Goal: Transaction & Acquisition: Book appointment/travel/reservation

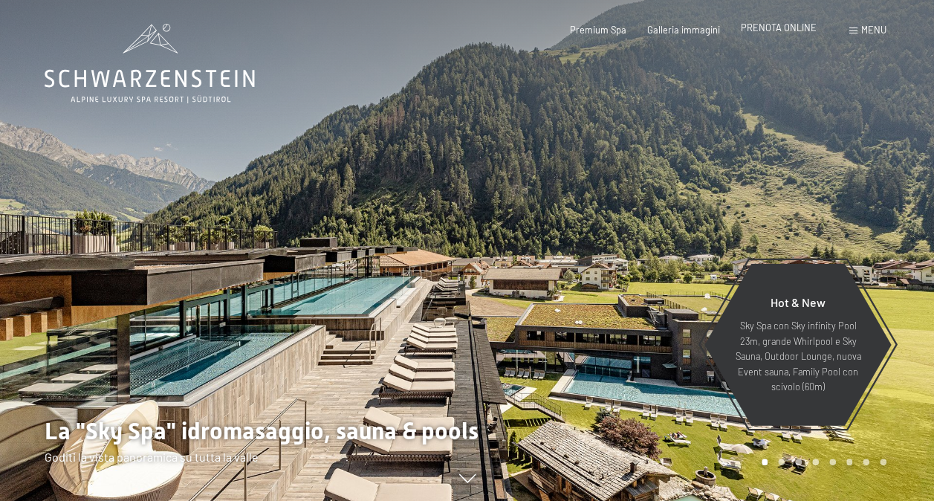
click at [779, 24] on span "PRENOTA ONLINE" at bounding box center [779, 28] width 76 height 12
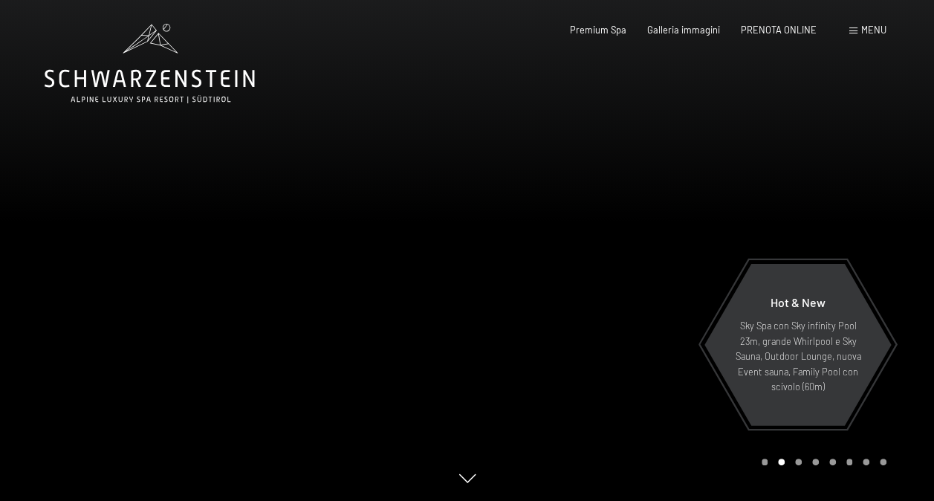
click at [701, 37] on div "Prenotazione Richiesta Premium Spa Galleria immagini PRENOTA ONLINE Menu DE IT …" at bounding box center [706, 30] width 359 height 13
click at [609, 35] on div "Premium Spa" at bounding box center [598, 28] width 56 height 13
click at [608, 31] on span "Premium Spa" at bounding box center [598, 28] width 56 height 12
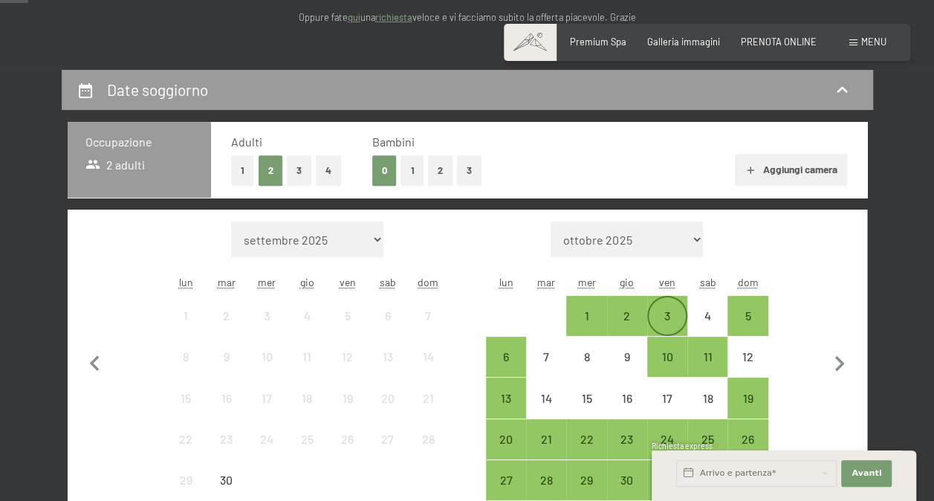
scroll to position [297, 0]
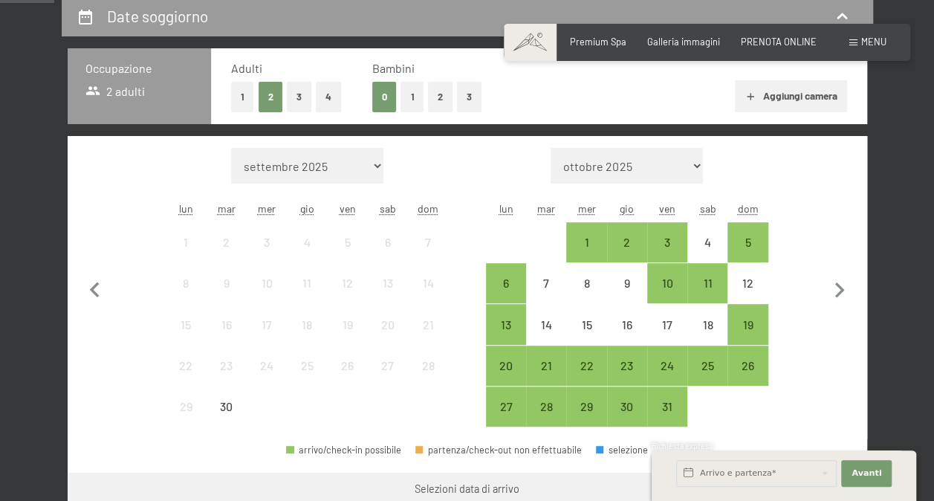
click at [670, 163] on select "ottobre 2025 novembre 2025 dicembre 2025 gennaio 2026 febbraio 2026 marzo 2026 …" at bounding box center [626, 166] width 152 height 36
select select "2026-01-01"
select select "2026-02-01"
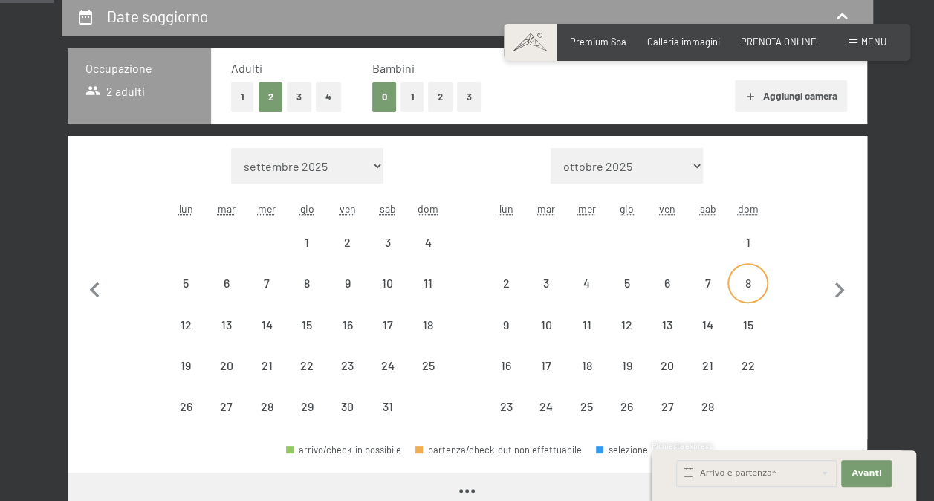
select select "2026-01-01"
select select "2026-02-01"
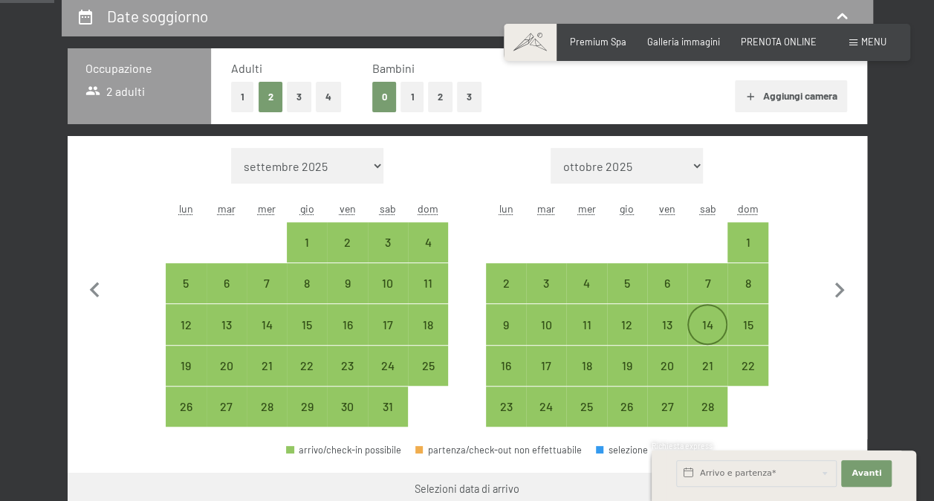
click at [707, 325] on div "14" at bounding box center [707, 337] width 37 height 37
select select "2026-01-01"
select select "2026-02-01"
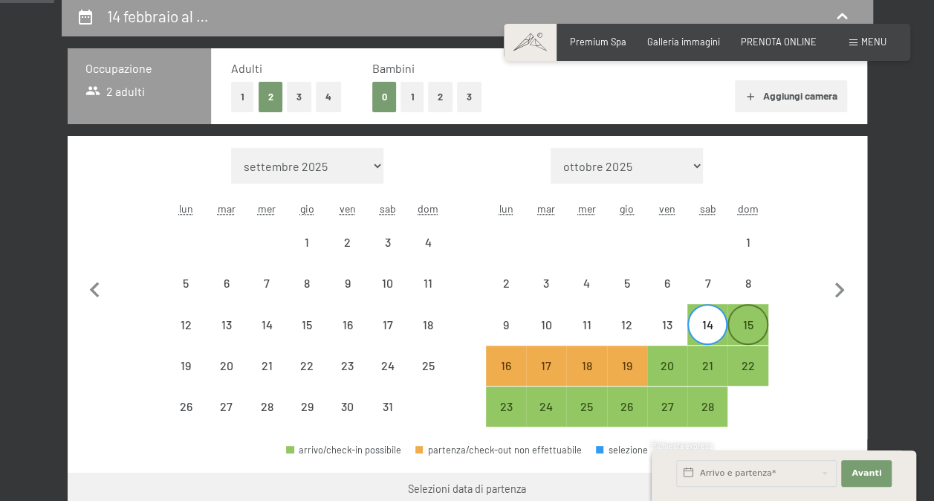
click at [738, 325] on div "15" at bounding box center [747, 337] width 37 height 37
select select "2026-01-01"
select select "2026-02-01"
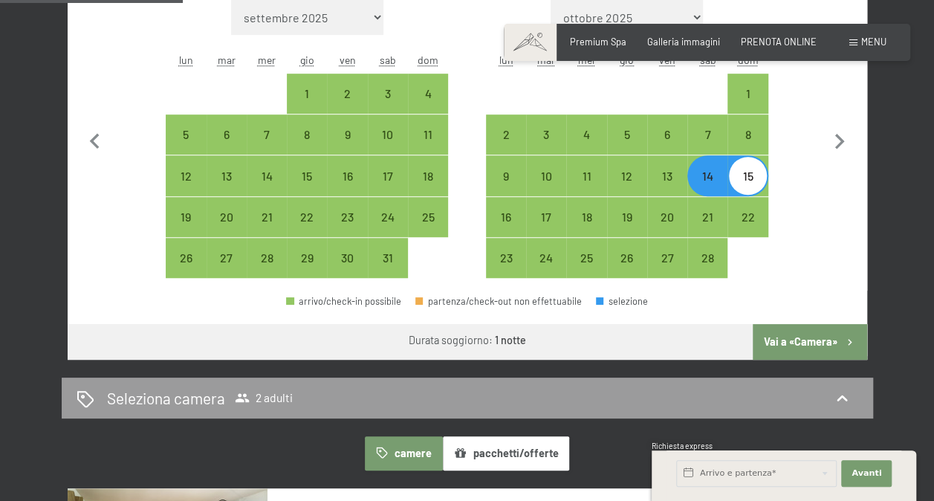
scroll to position [149, 0]
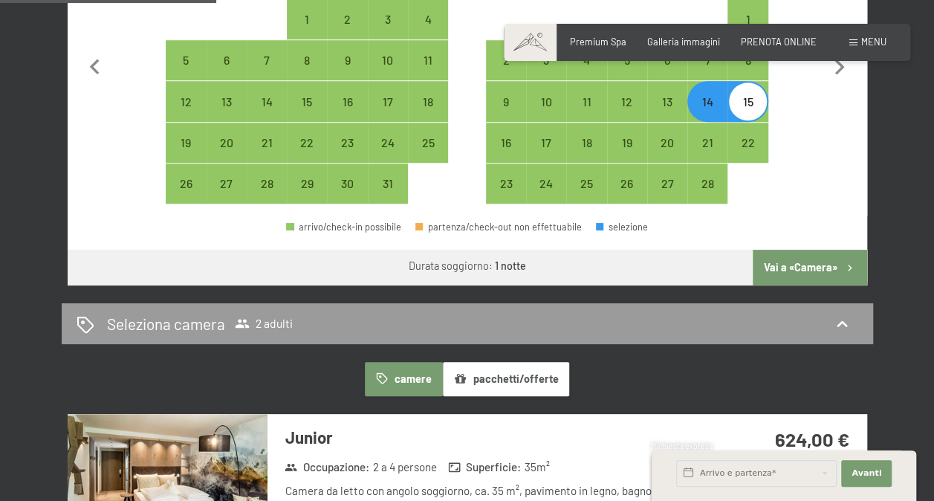
click at [782, 276] on button "Vai a «Camera»" at bounding box center [810, 268] width 114 height 36
select select "2026-01-01"
select select "2026-02-01"
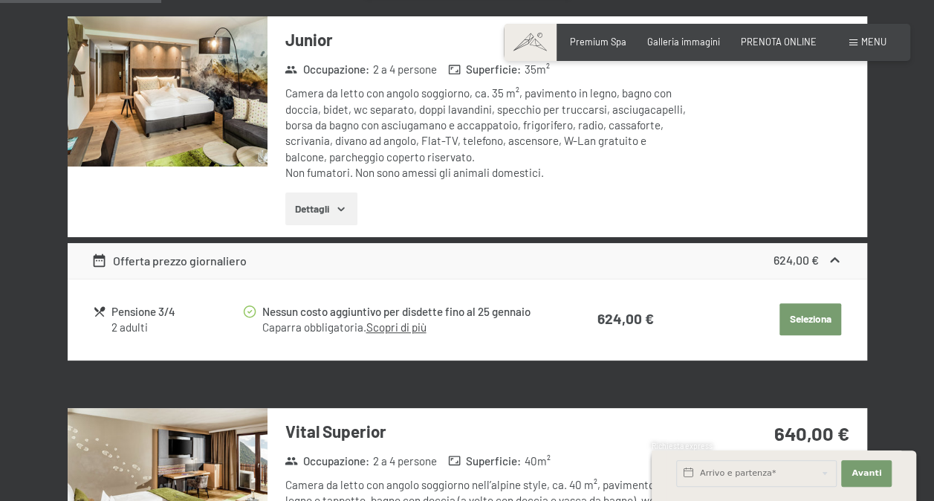
scroll to position [293, 0]
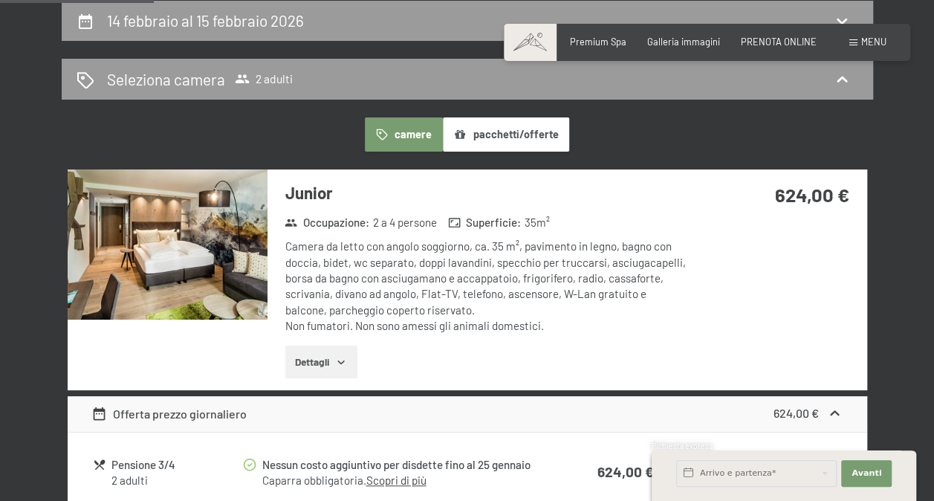
click at [172, 217] on img at bounding box center [168, 244] width 200 height 150
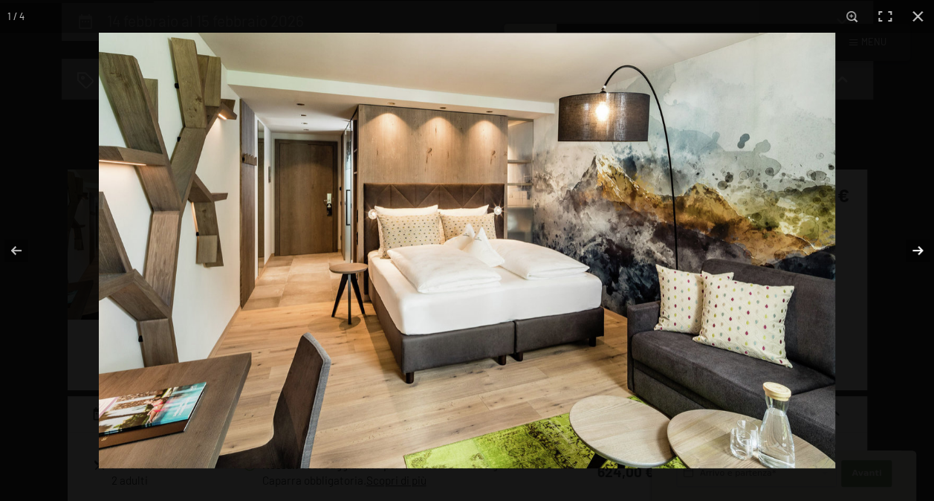
click at [913, 244] on button "button" at bounding box center [908, 250] width 52 height 74
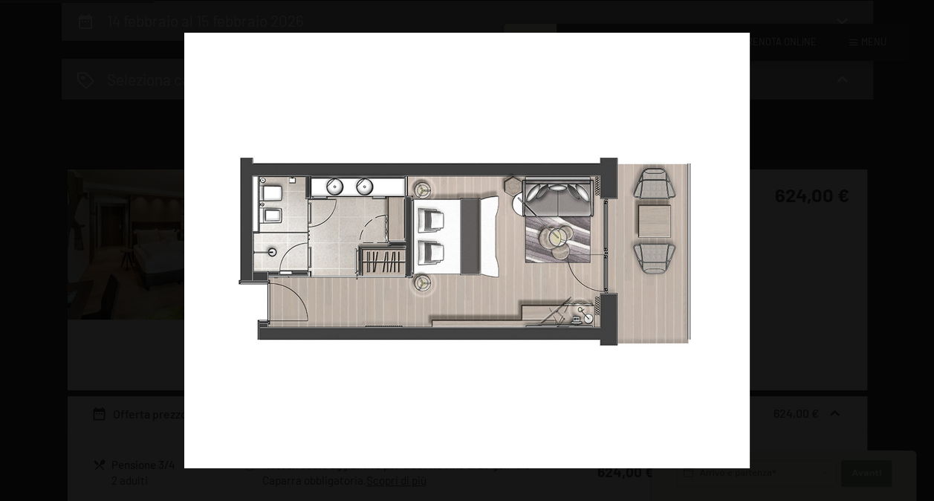
click at [913, 244] on button "button" at bounding box center [908, 250] width 52 height 74
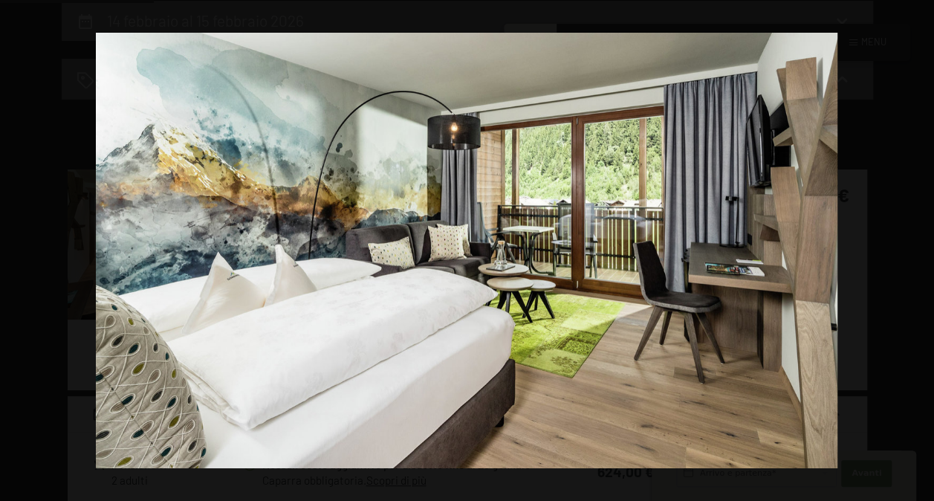
click at [913, 244] on button "button" at bounding box center [908, 250] width 52 height 74
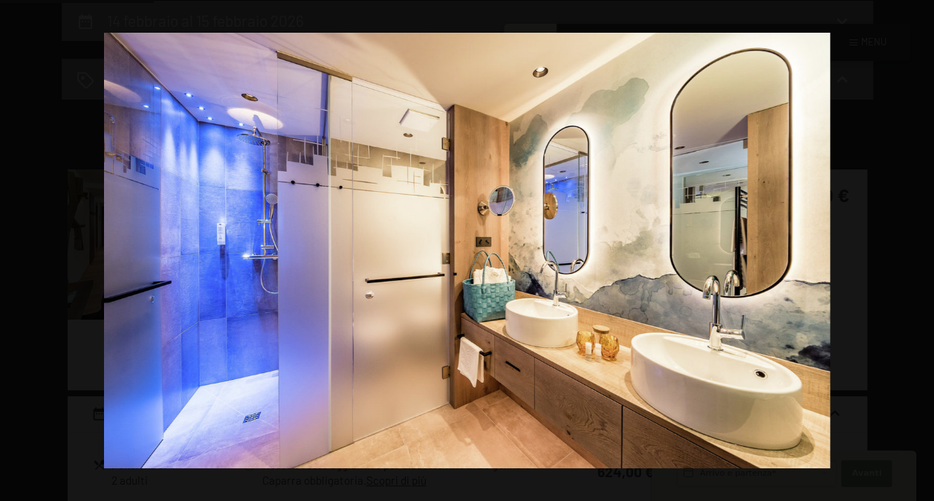
click at [914, 252] on button "button" at bounding box center [908, 250] width 52 height 74
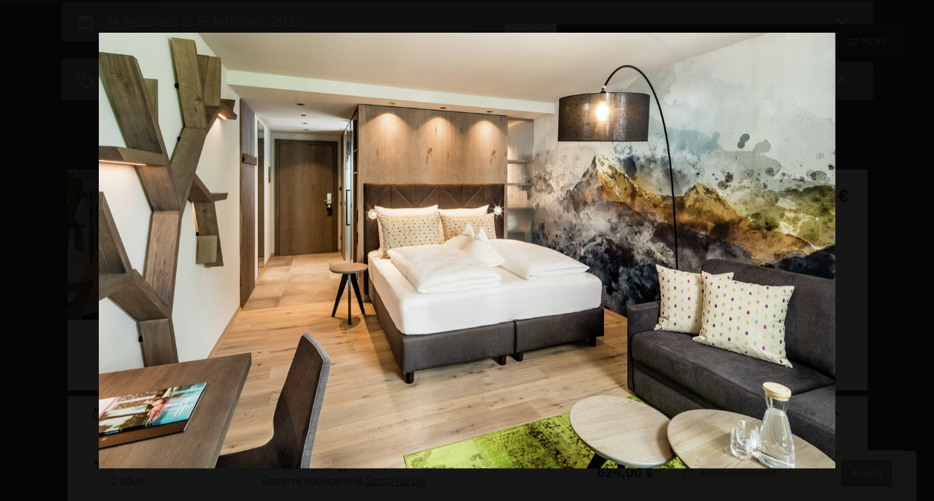
click at [914, 252] on button "button" at bounding box center [908, 250] width 52 height 74
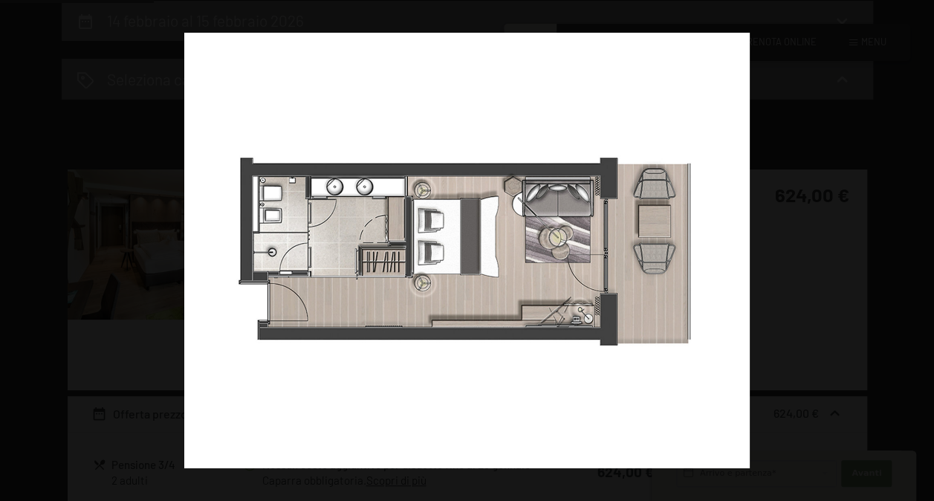
click at [914, 252] on button "button" at bounding box center [908, 250] width 52 height 74
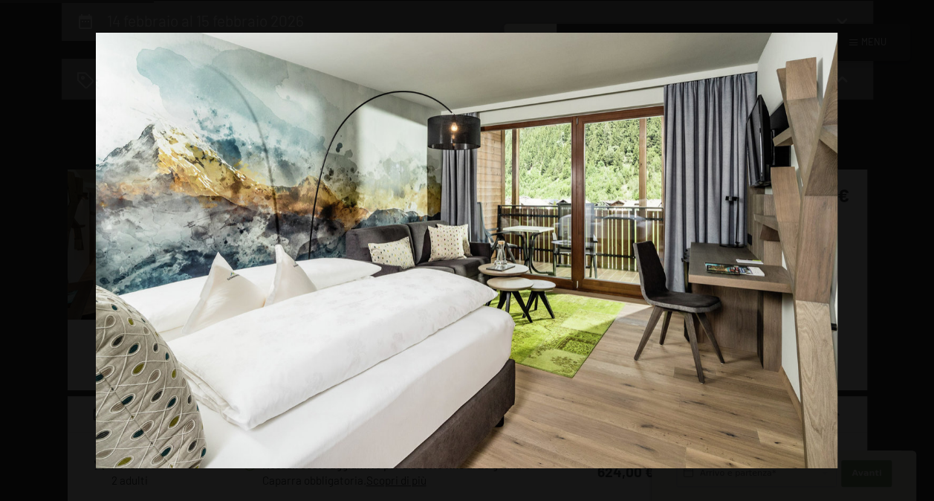
click at [914, 252] on button "button" at bounding box center [908, 250] width 52 height 74
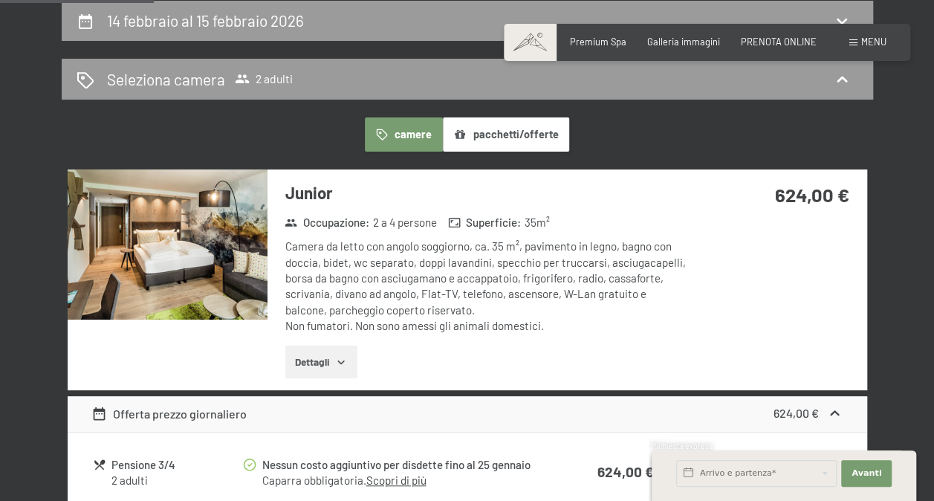
click at [0, 0] on button "button" at bounding box center [0, 0] width 0 height 0
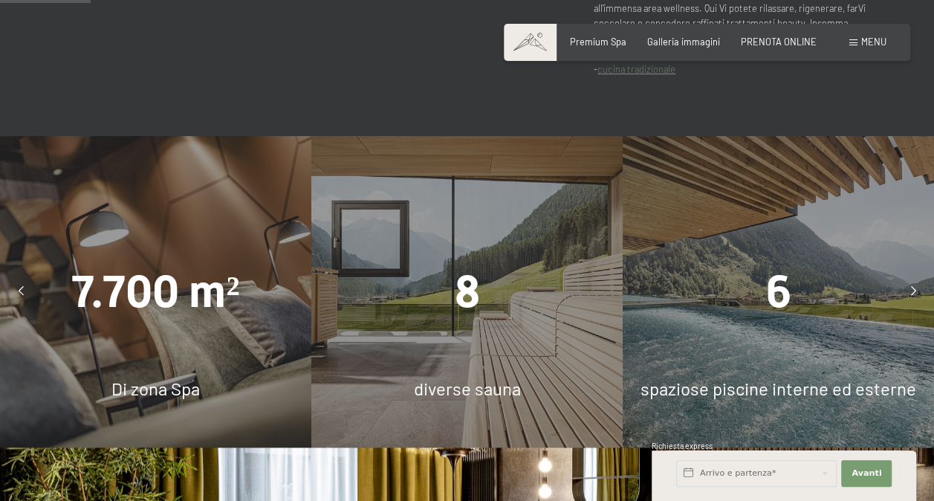
scroll to position [817, 0]
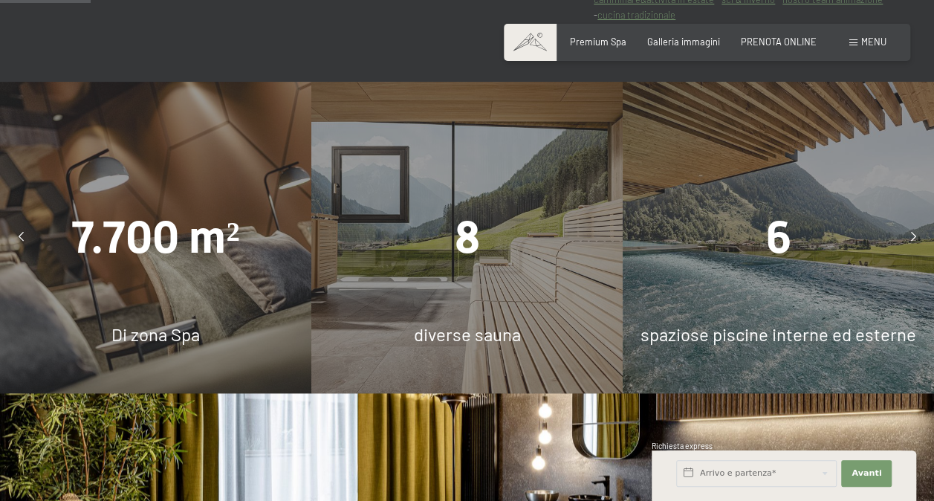
click at [899, 222] on div at bounding box center [913, 237] width 30 height 30
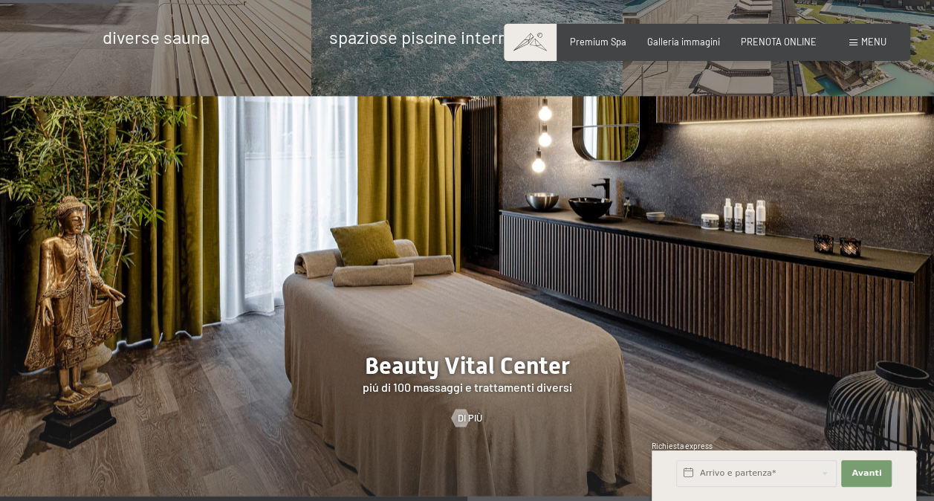
scroll to position [891, 0]
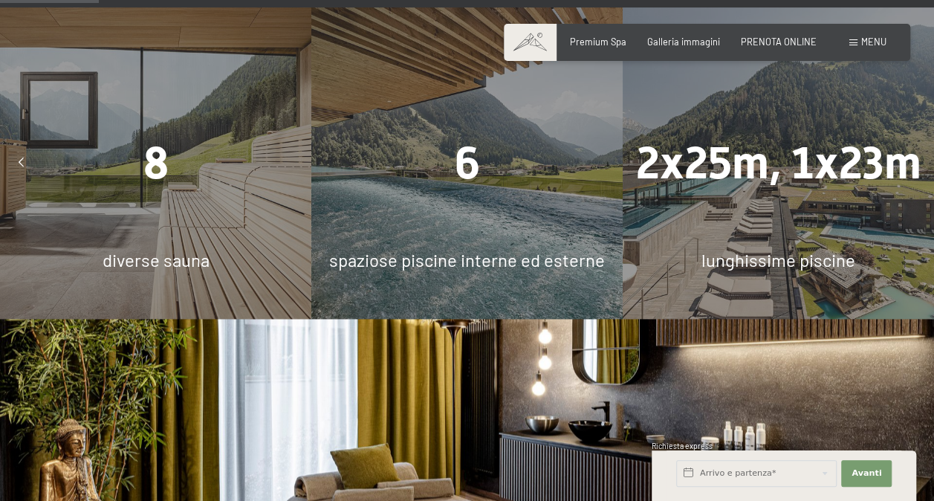
click at [509, 157] on div "6" at bounding box center [466, 162] width 311 height 63
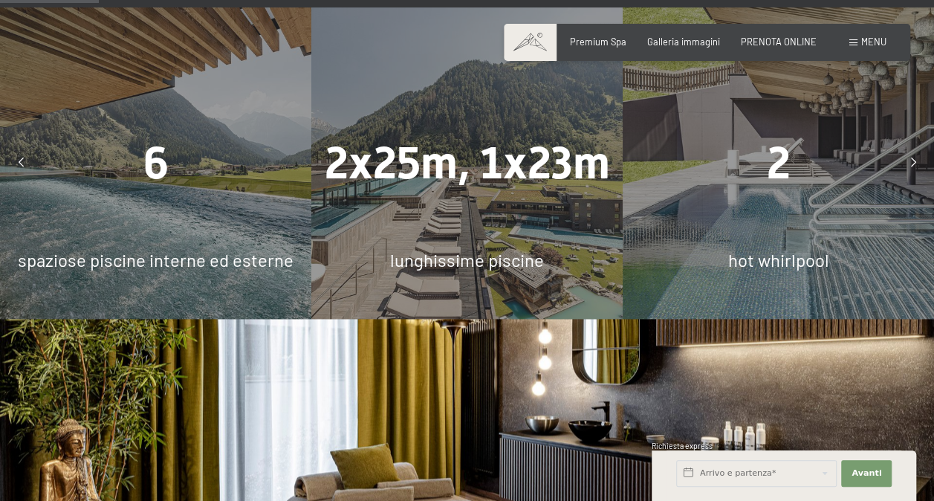
click at [509, 157] on span "2x25m, 1x23m" at bounding box center [466, 163] width 285 height 52
click at [590, 159] on span "2x25m, 1x23m" at bounding box center [466, 163] width 285 height 52
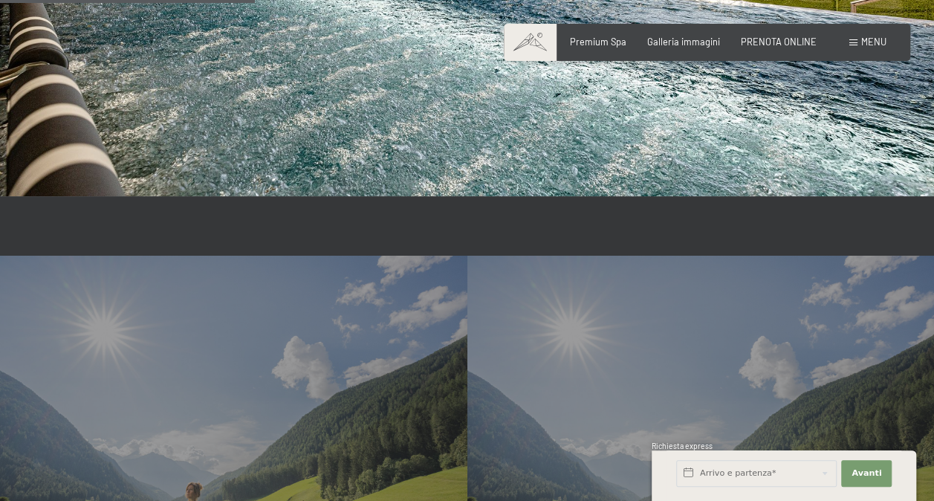
scroll to position [2749, 0]
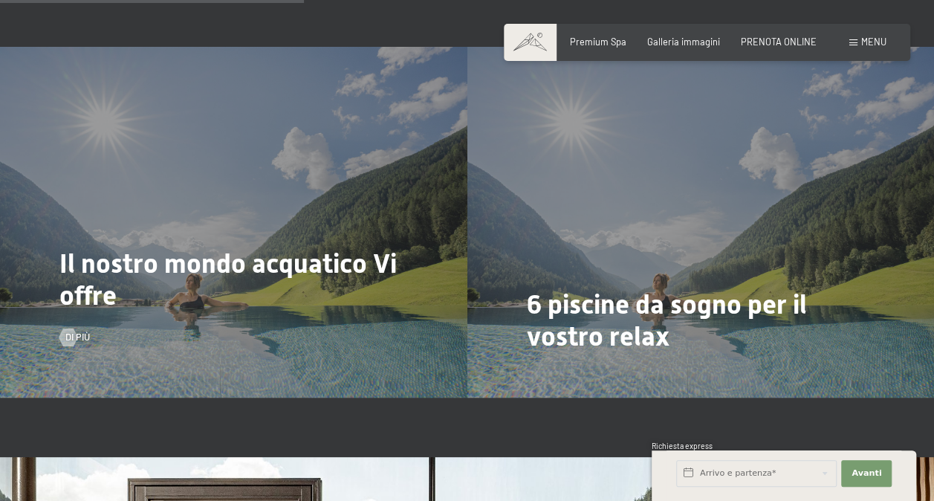
click at [245, 199] on div "Il nostro mondo acquatico Vi offre Di più" at bounding box center [233, 222] width 467 height 350
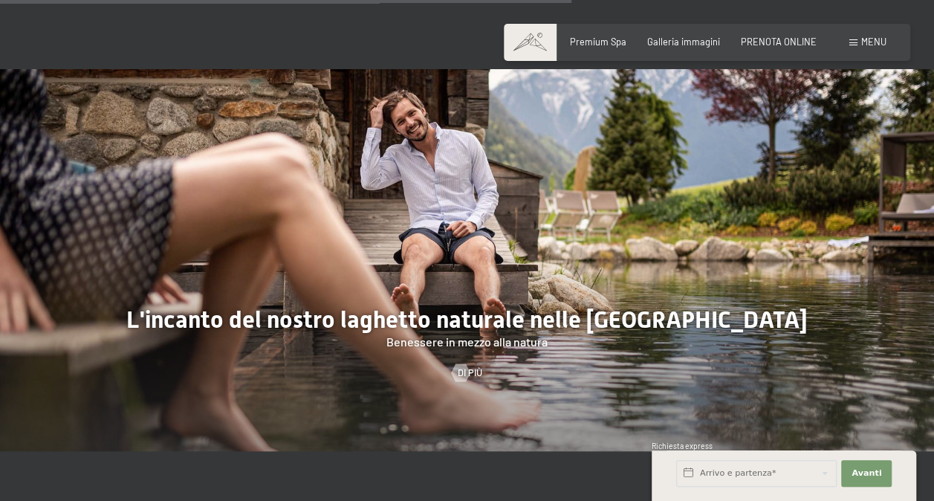
scroll to position [4754, 0]
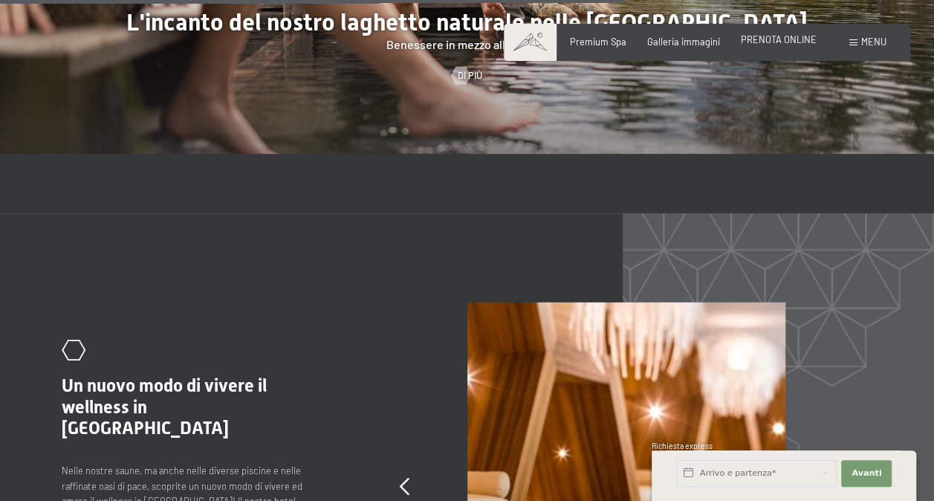
click at [780, 43] on span "PRENOTA ONLINE" at bounding box center [779, 39] width 76 height 12
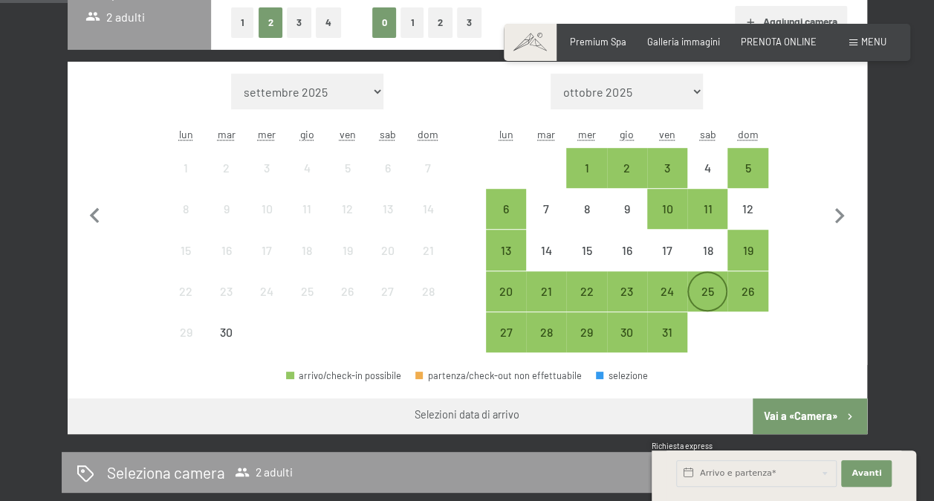
click at [715, 287] on div "25" at bounding box center [707, 303] width 37 height 37
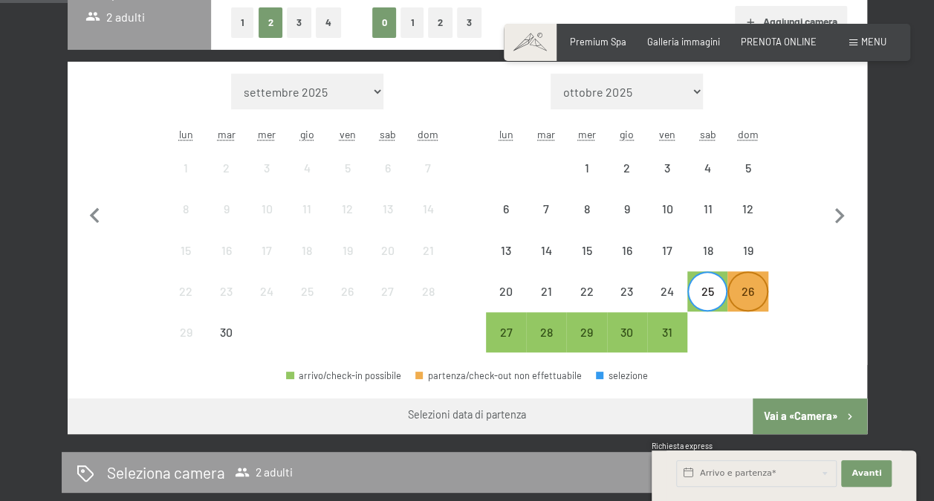
click at [749, 287] on div "26" at bounding box center [747, 303] width 37 height 37
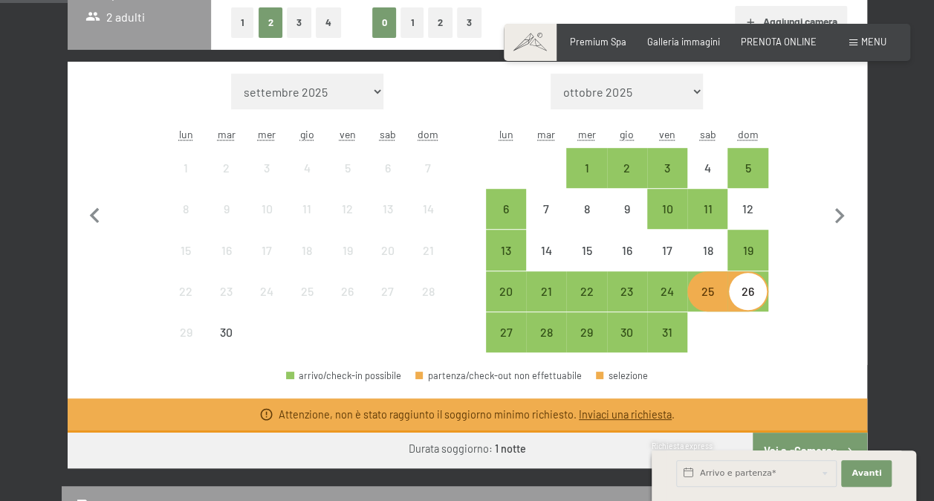
click at [799, 438] on button "Vai a «Camera»" at bounding box center [810, 450] width 114 height 36
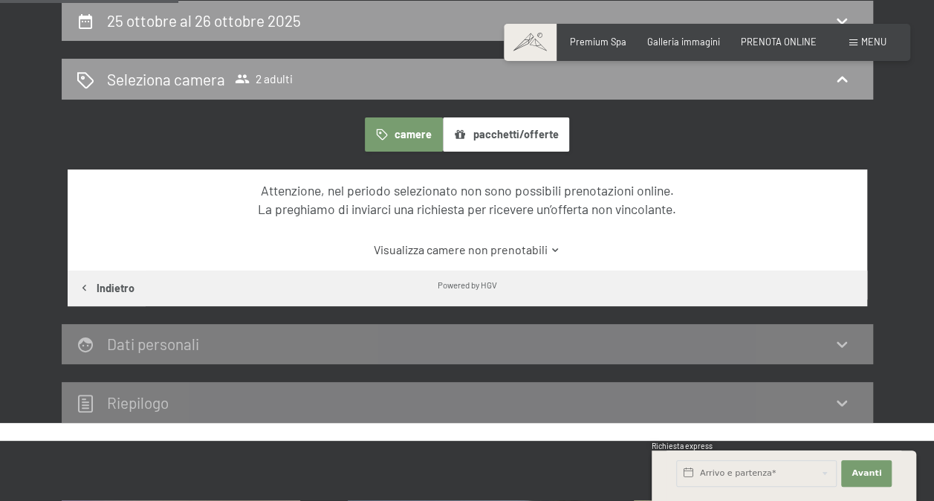
click at [739, 118] on div "camere pacchetti/offerte" at bounding box center [467, 134] width 799 height 34
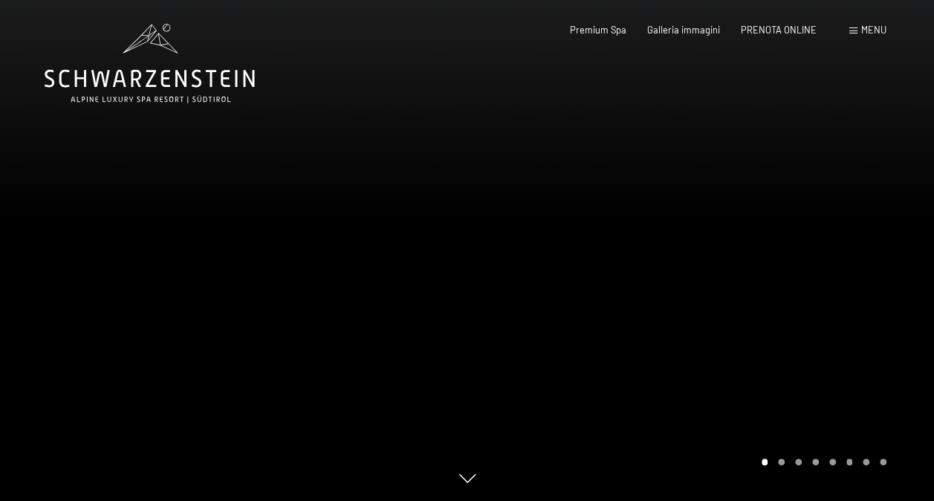
click at [786, 37] on div "Prenotazione Richiesta Premium Spa Galleria immagini PRENOTA ONLINE Menu DE IT …" at bounding box center [706, 30] width 359 height 13
click at [780, 29] on span "PRENOTA ONLINE" at bounding box center [779, 28] width 76 height 12
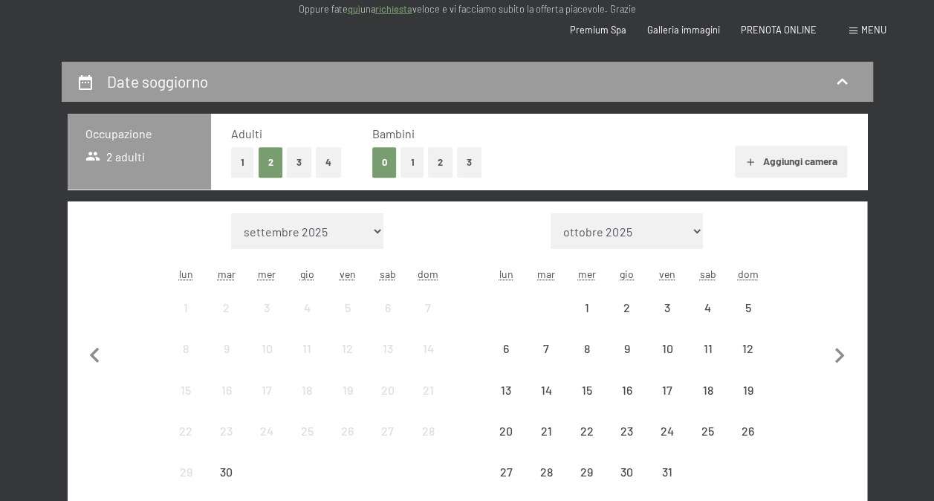
scroll to position [297, 0]
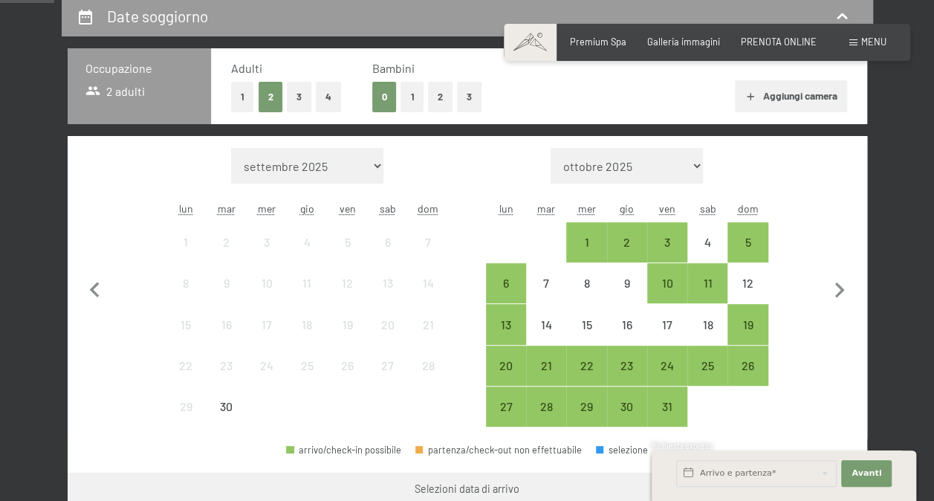
click at [671, 162] on select "ottobre 2025 novembre 2025 dicembre 2025 gennaio 2026 febbraio 2026 marzo 2026 …" at bounding box center [626, 166] width 152 height 36
select select "2025-10-01"
select select "2025-11-01"
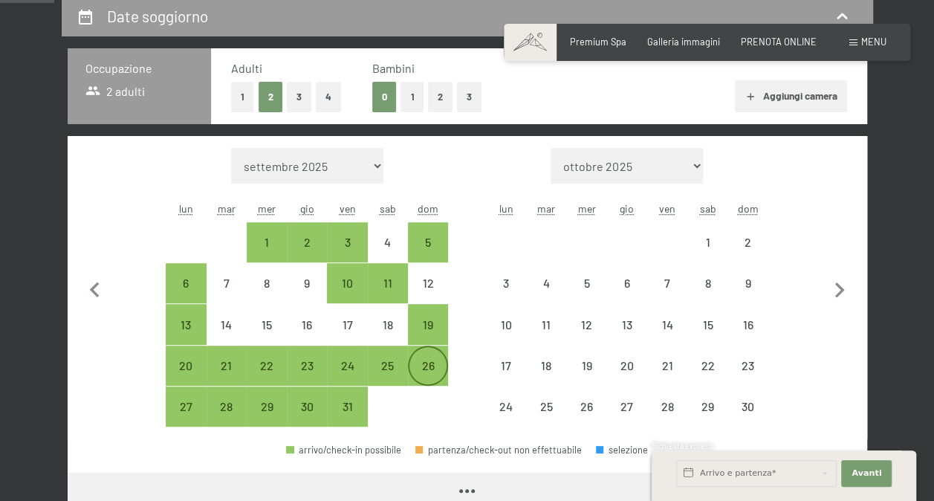
select select "2025-10-01"
select select "2025-11-01"
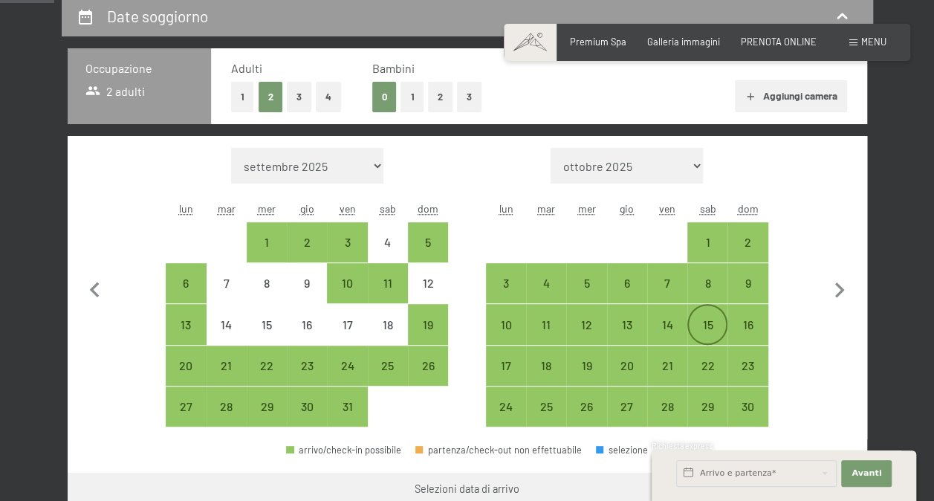
click at [703, 322] on div "15" at bounding box center [707, 337] width 37 height 37
select select "2025-10-01"
select select "2025-11-01"
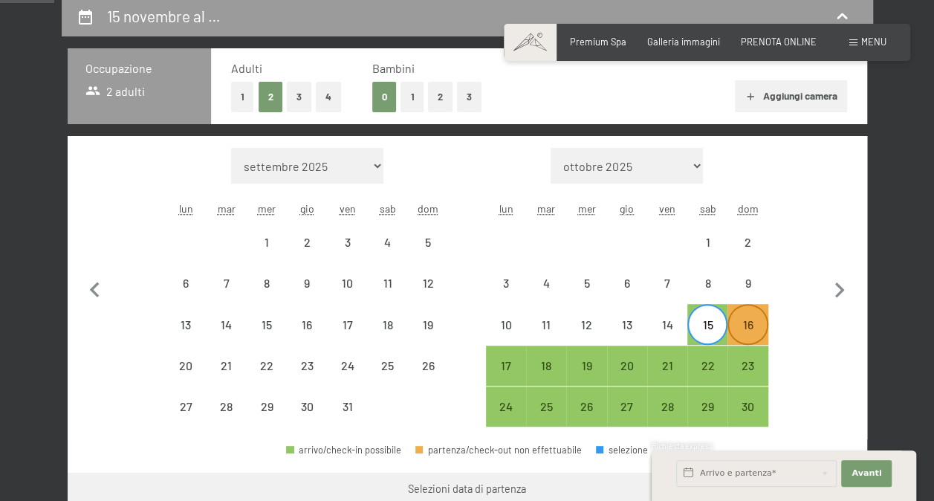
click at [738, 324] on div "16" at bounding box center [747, 337] width 37 height 37
select select "2025-10-01"
select select "2025-11-01"
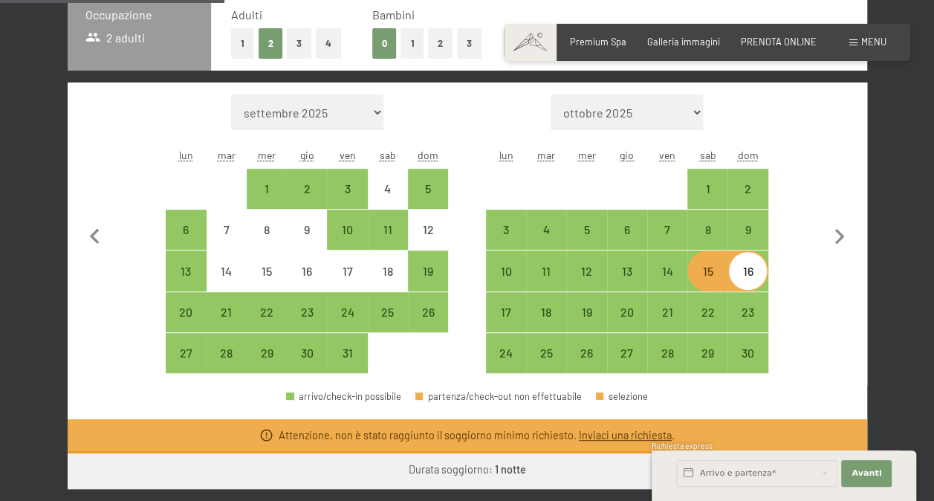
scroll to position [371, 0]
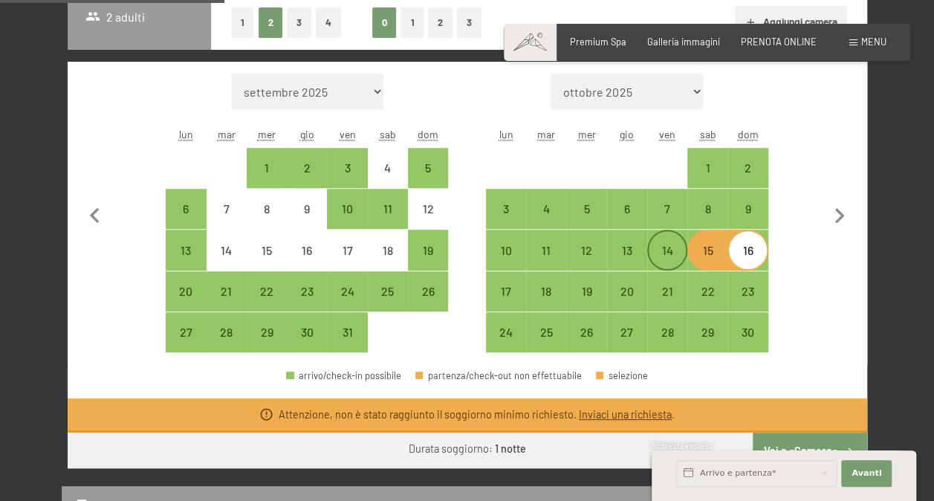
click at [672, 244] on div "14" at bounding box center [667, 262] width 37 height 37
select select "2025-10-01"
select select "2025-11-01"
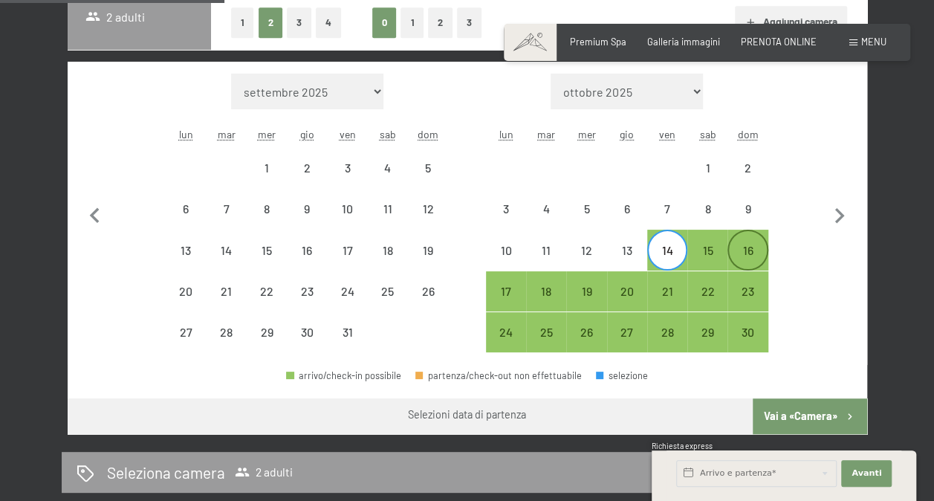
click at [754, 246] on div "16" at bounding box center [747, 262] width 37 height 37
select select "2025-10-01"
select select "2025-11-01"
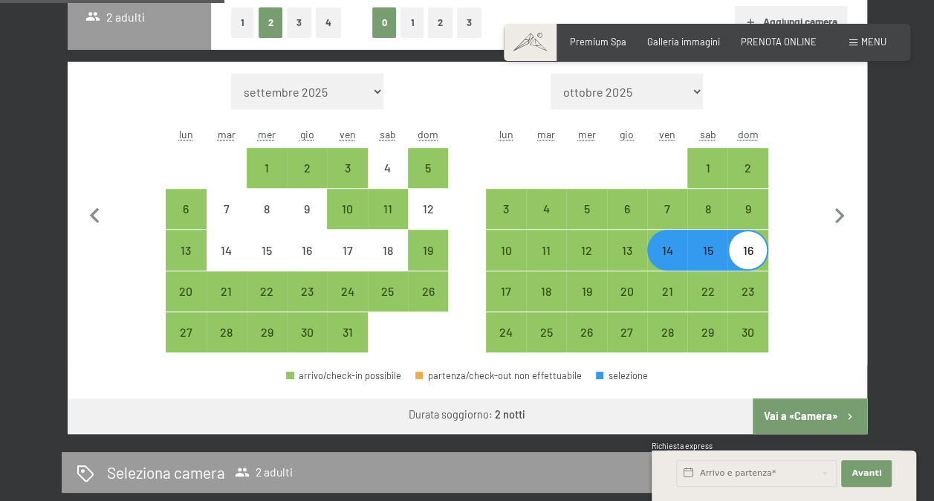
click at [817, 407] on button "Vai a «Camera»" at bounding box center [810, 416] width 114 height 36
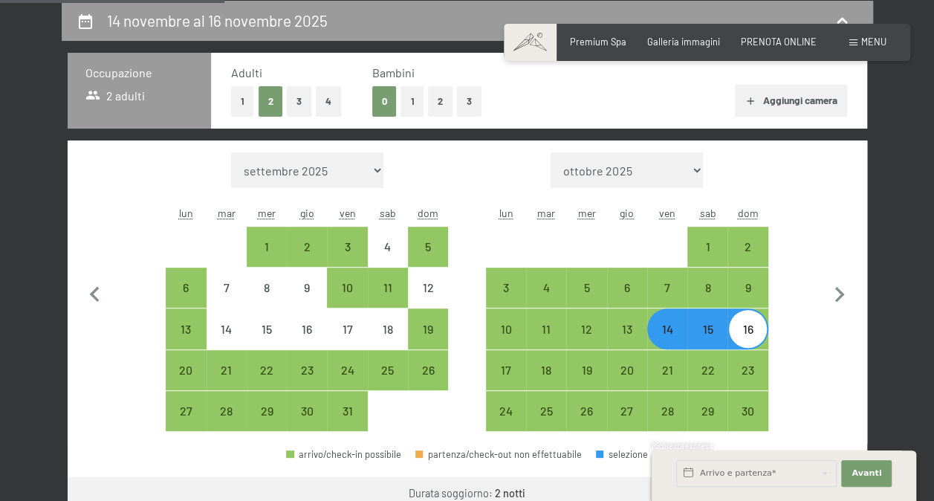
select select "2025-10-01"
select select "2025-11-01"
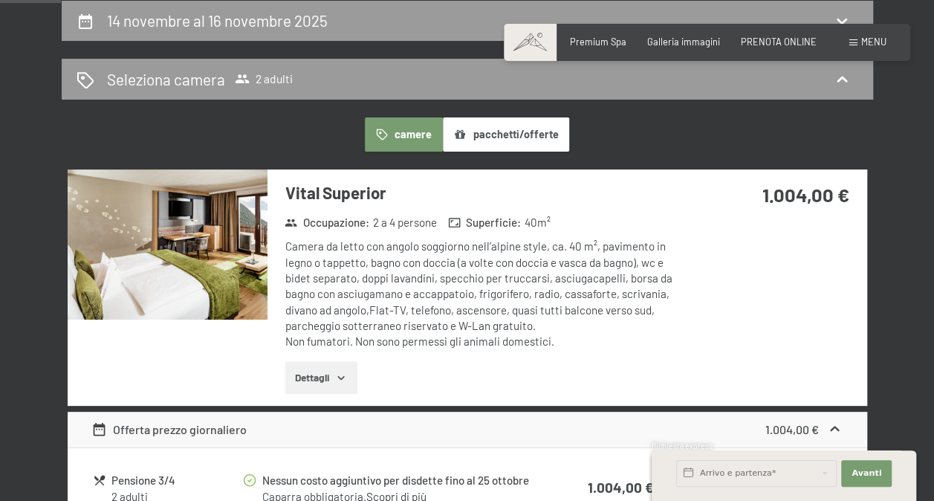
click at [330, 370] on button "Dettagli" at bounding box center [321, 377] width 72 height 33
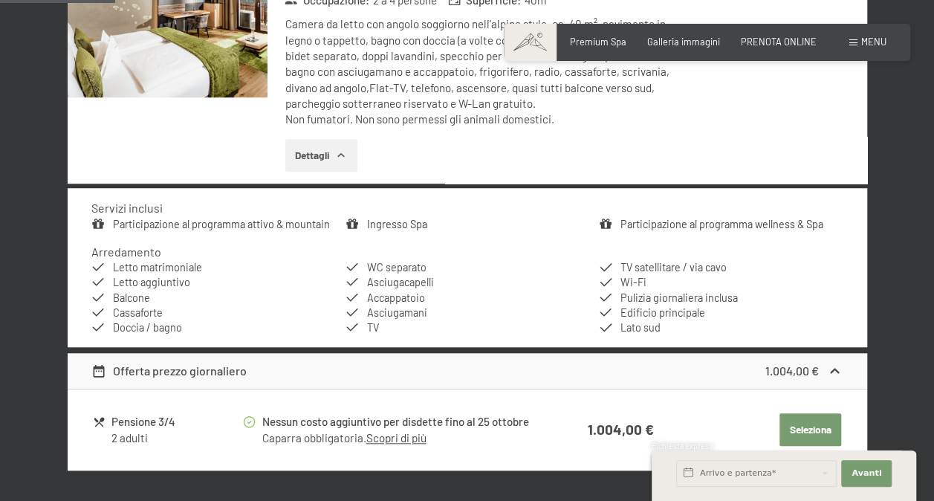
scroll to position [516, 0]
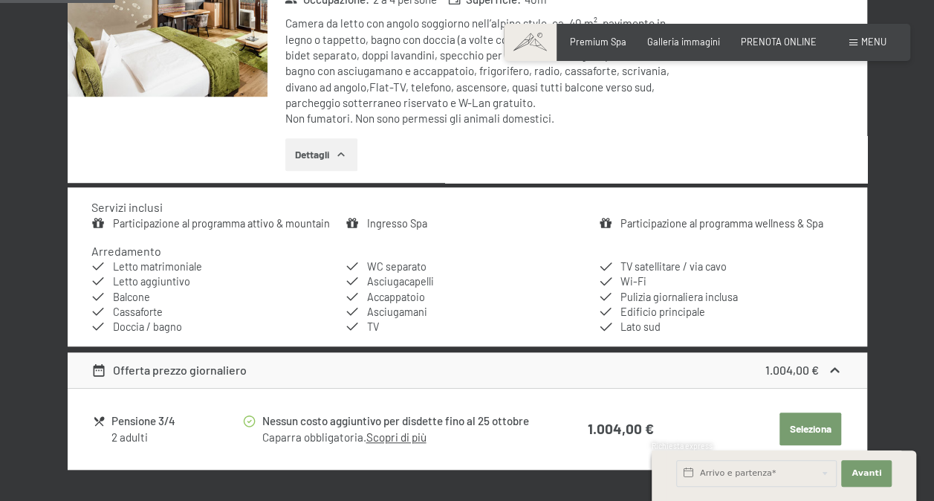
click at [634, 221] on link "Participazione al programma wellness & Spa" at bounding box center [721, 223] width 203 height 13
click at [0, 0] on div "Participazione al programma wellness & Spa la participazione al programma welln…" at bounding box center [0, 0] width 0 height 0
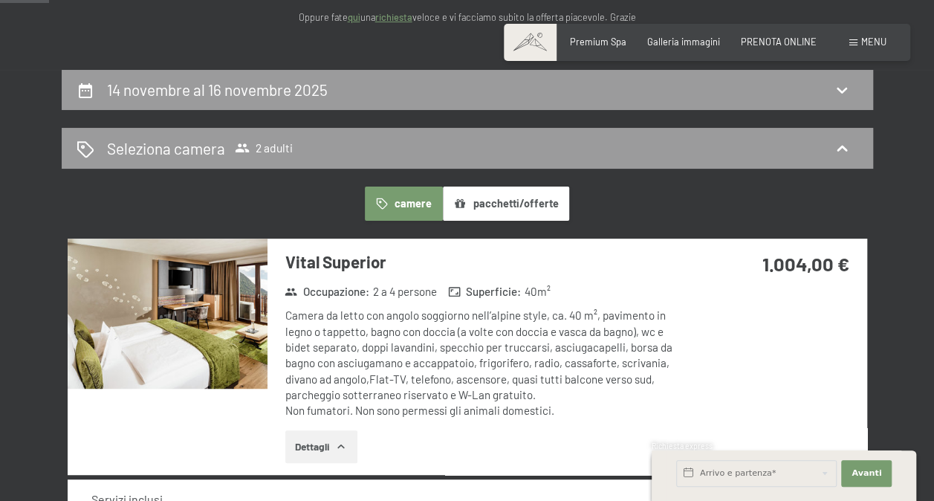
scroll to position [218, 0]
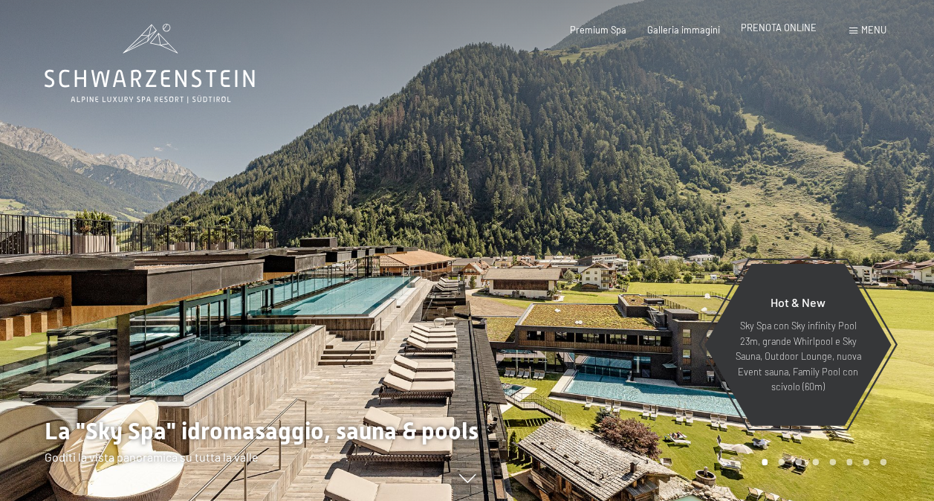
click at [785, 31] on span "PRENOTA ONLINE" at bounding box center [779, 28] width 76 height 12
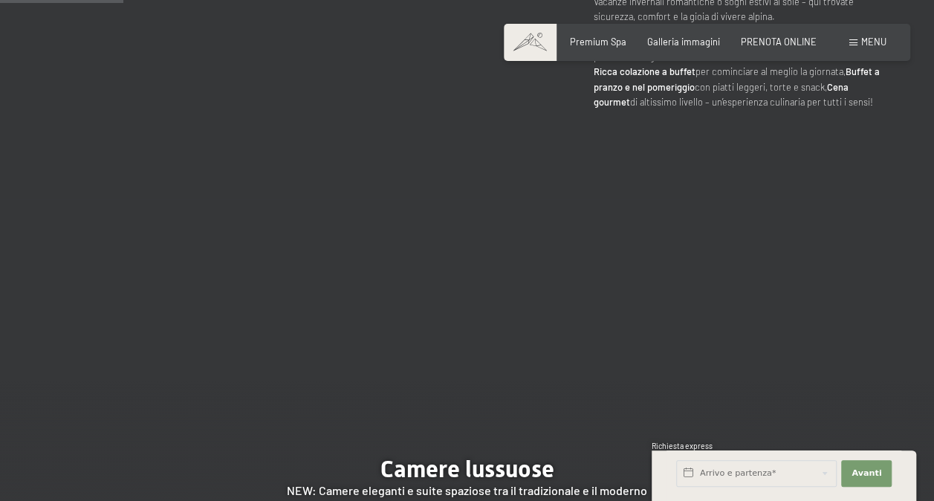
scroll to position [1040, 0]
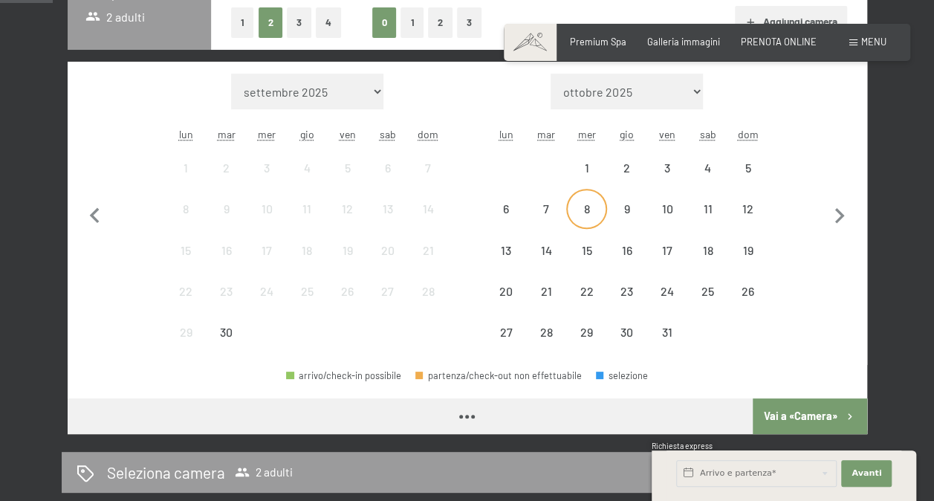
scroll to position [149, 0]
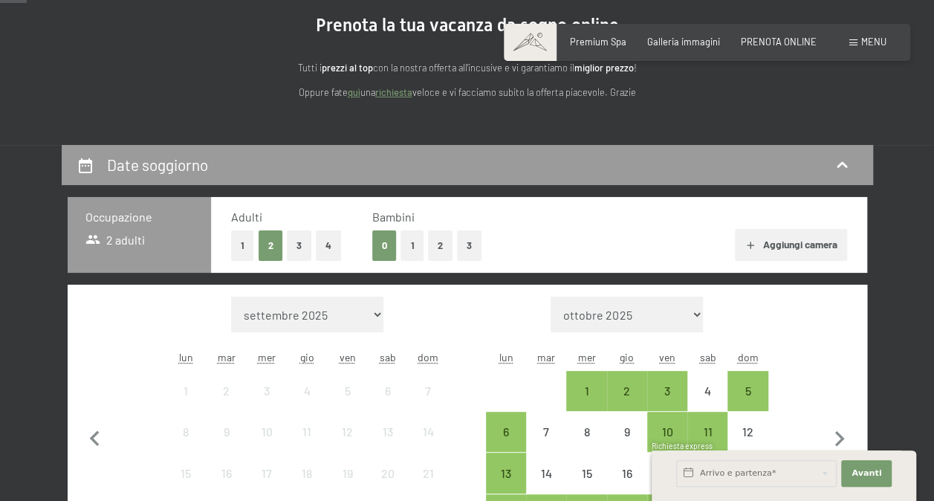
click at [637, 313] on select "ottobre 2025 novembre 2025 dicembre 2025 gennaio 2026 febbraio 2026 marzo 2026 …" at bounding box center [626, 314] width 152 height 36
select select "2027-01-01"
select select "2027-02-01"
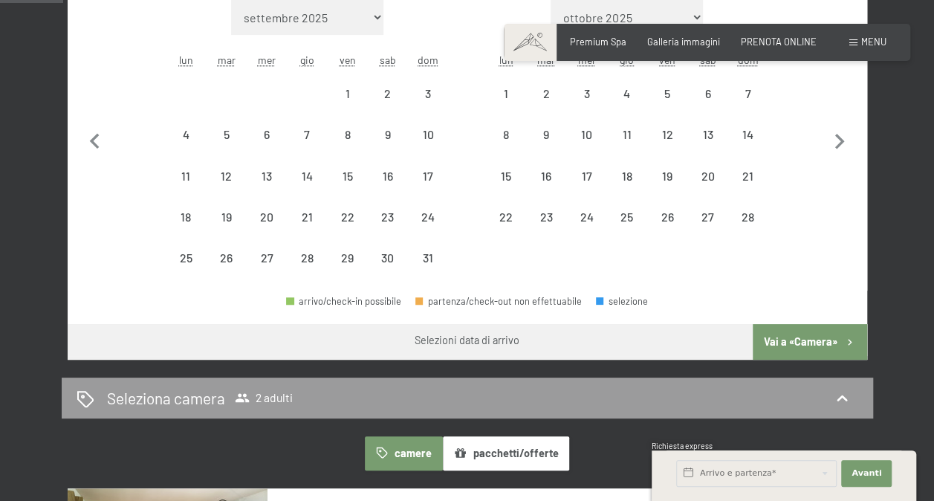
select select "2027-01-01"
select select "2027-02-01"
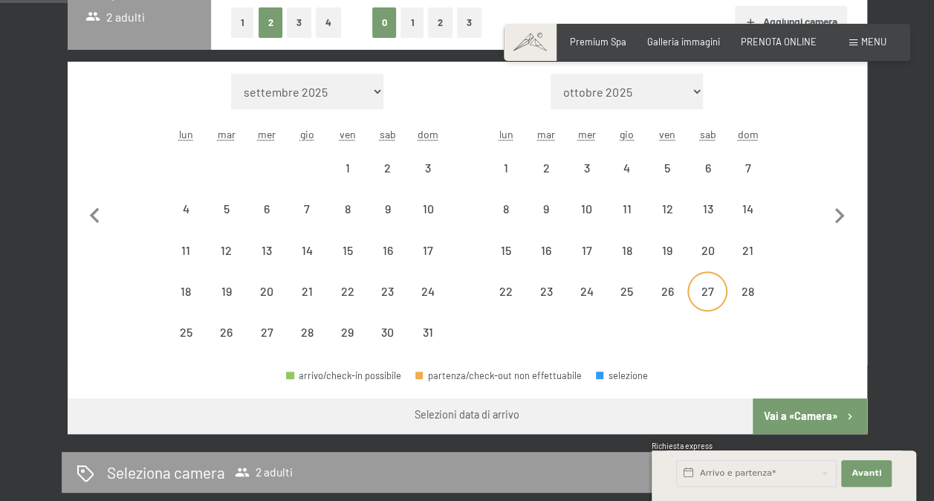
click at [709, 287] on div "27" at bounding box center [707, 303] width 37 height 37
select select "2027-01-01"
select select "2027-02-01"
click at [741, 288] on div "28" at bounding box center [747, 303] width 37 height 37
select select "2027-01-01"
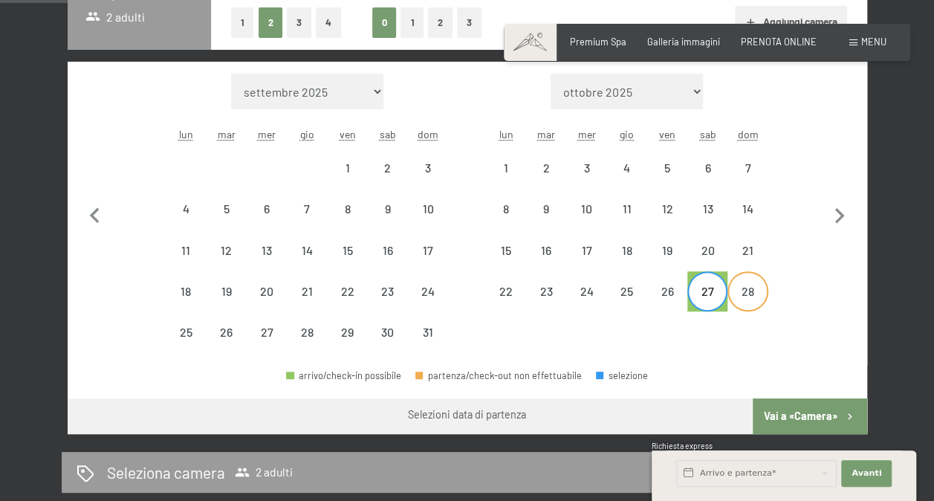
select select "2027-02-01"
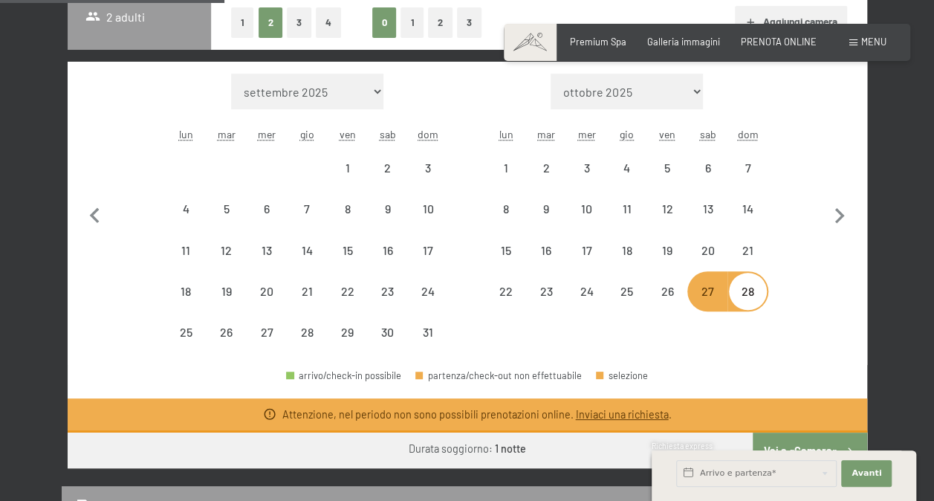
click at [357, 91] on select "settembre 2025 ottobre 2025 novembre 2025 dicembre 2025 gennaio 2026 febbraio 2…" at bounding box center [307, 92] width 152 height 36
select select "2026-03-01"
select select "2026-04-01"
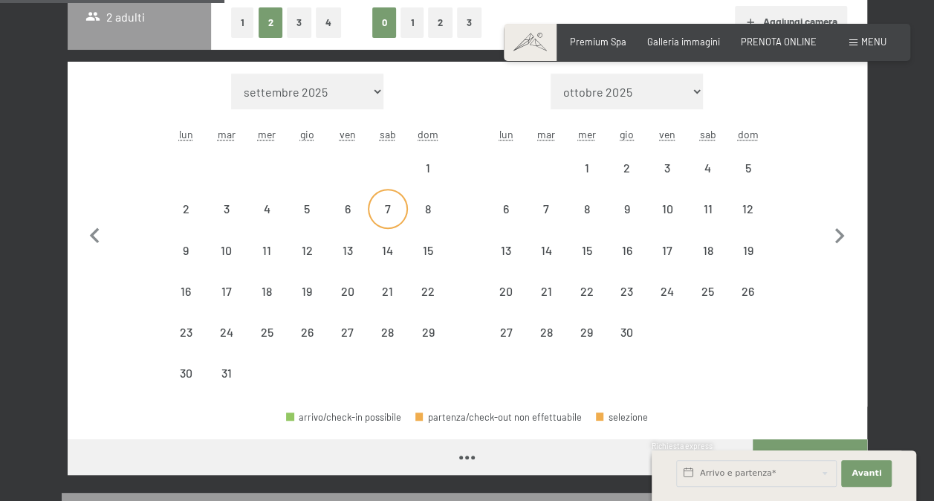
select select "2026-03-01"
select select "2026-04-01"
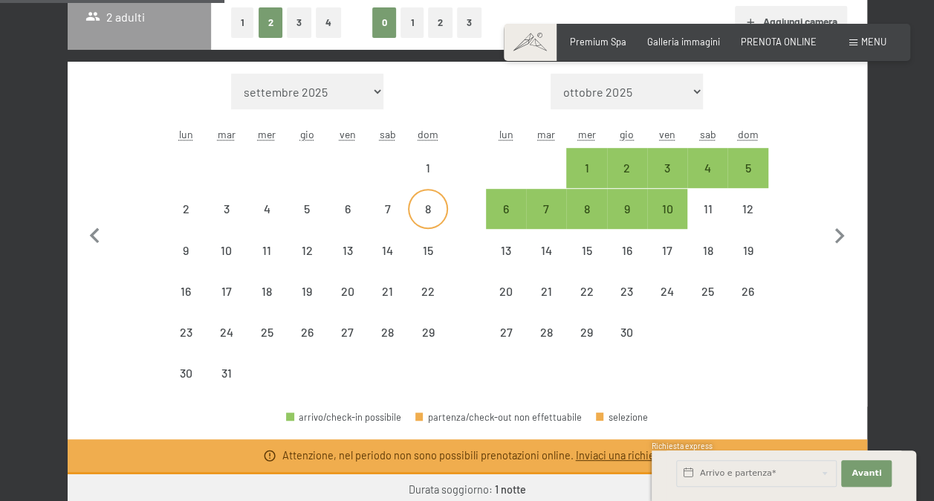
select select "2026-03-01"
select select "2026-04-01"
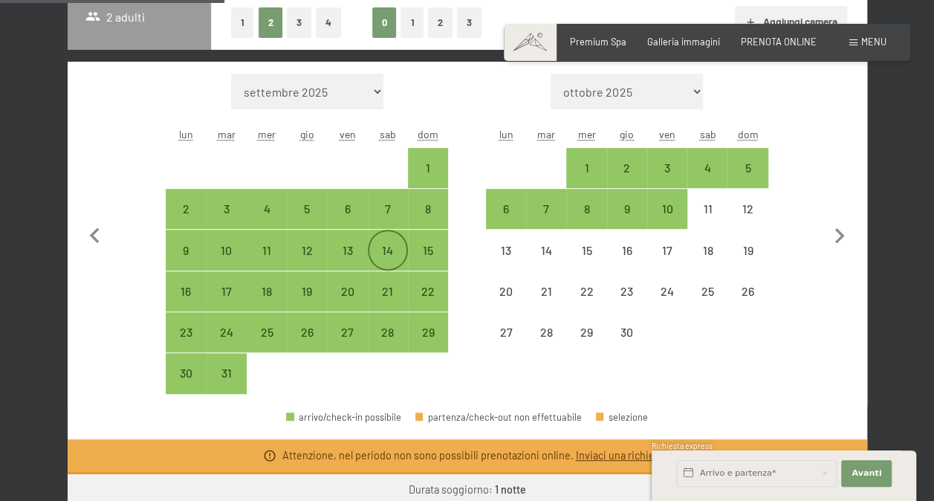
click at [392, 249] on div "14" at bounding box center [387, 262] width 37 height 37
select select "2026-03-01"
select select "2026-04-01"
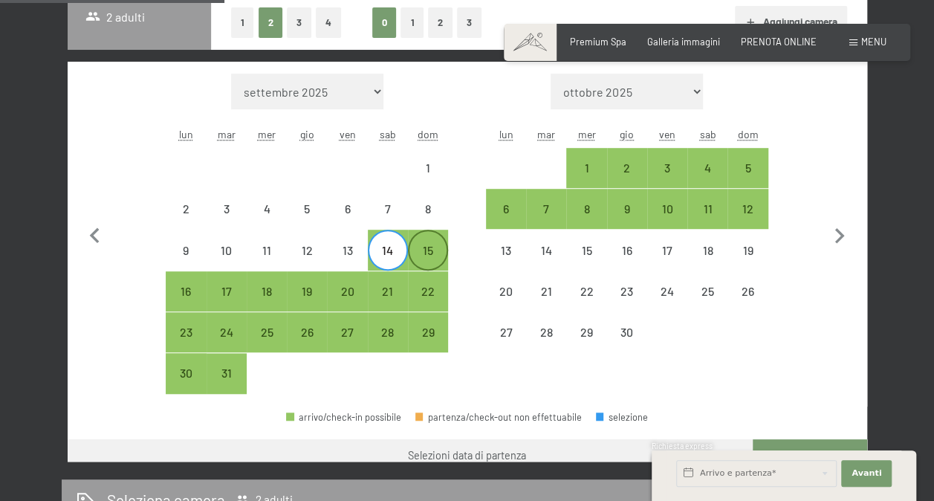
click at [428, 245] on div "15" at bounding box center [427, 262] width 37 height 37
select select "2026-03-01"
select select "2026-04-01"
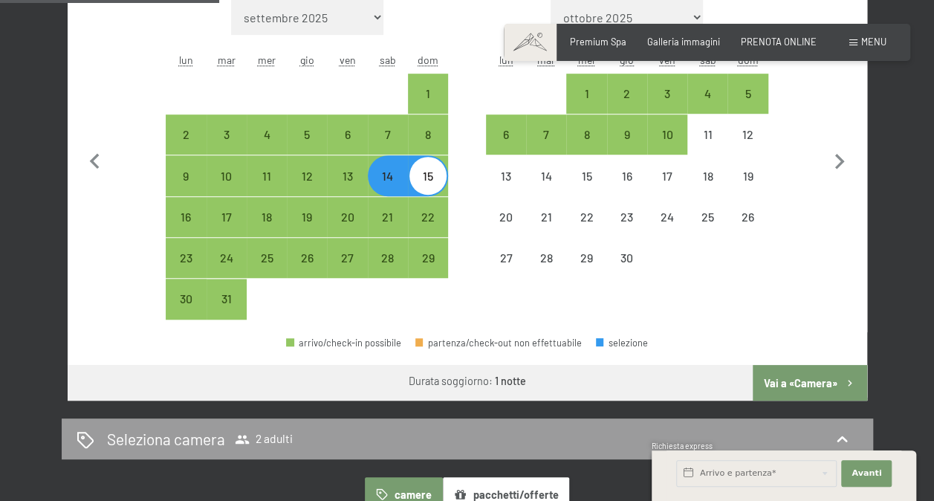
click at [787, 372] on button "Vai a «Camera»" at bounding box center [810, 383] width 114 height 36
select select "2026-03-01"
select select "2026-04-01"
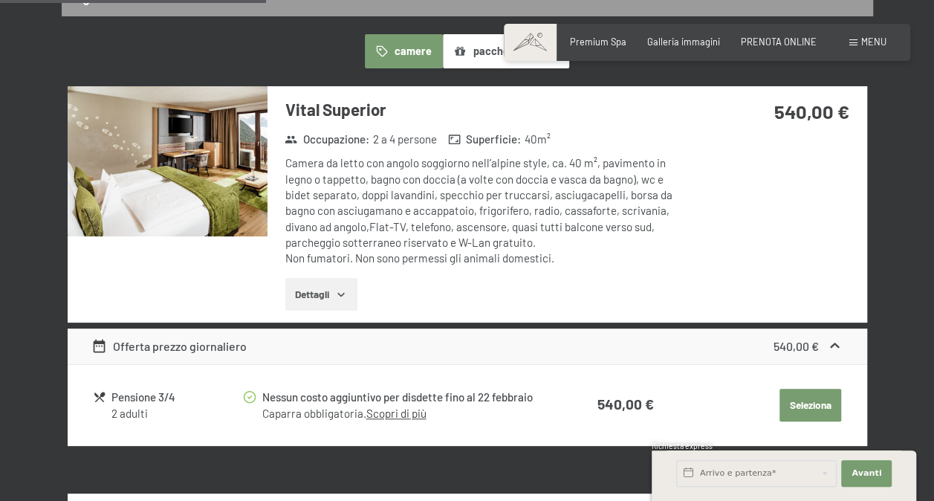
scroll to position [293, 0]
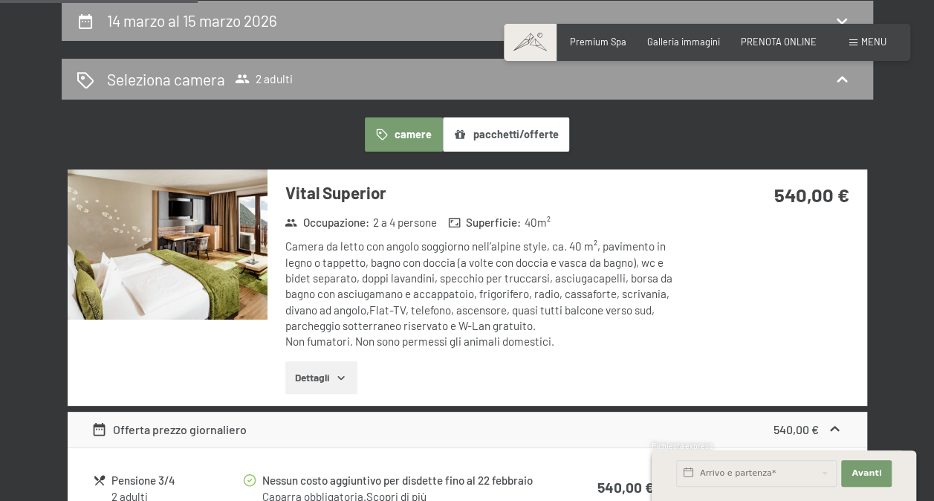
click at [345, 373] on icon "button" at bounding box center [341, 377] width 12 height 12
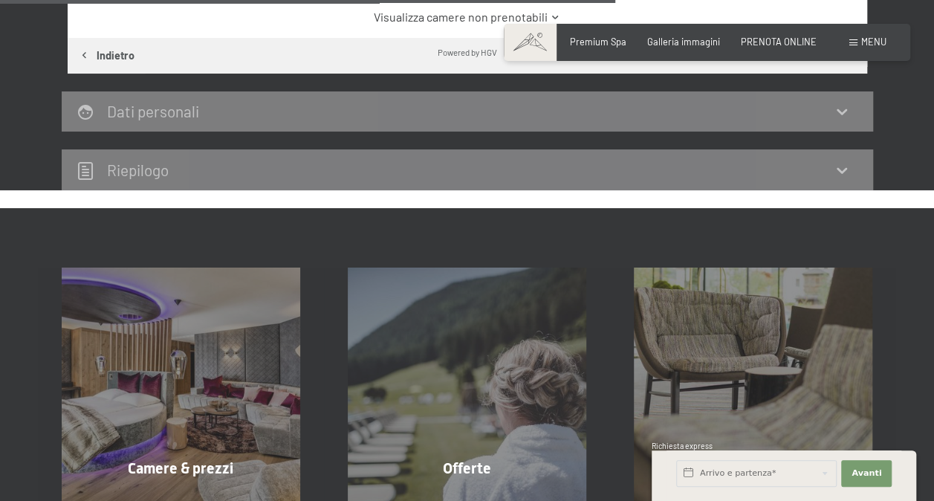
scroll to position [1333, 0]
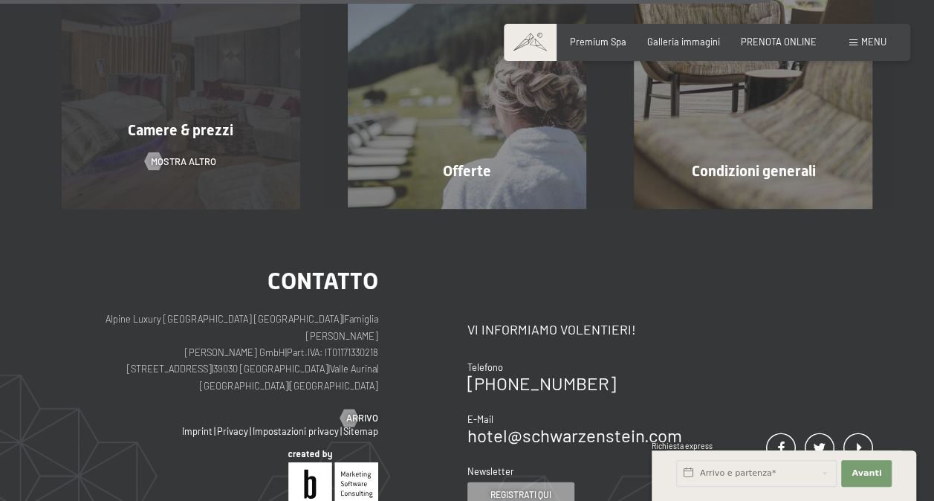
click at [230, 131] on span "Camere & prezzi" at bounding box center [180, 129] width 105 height 18
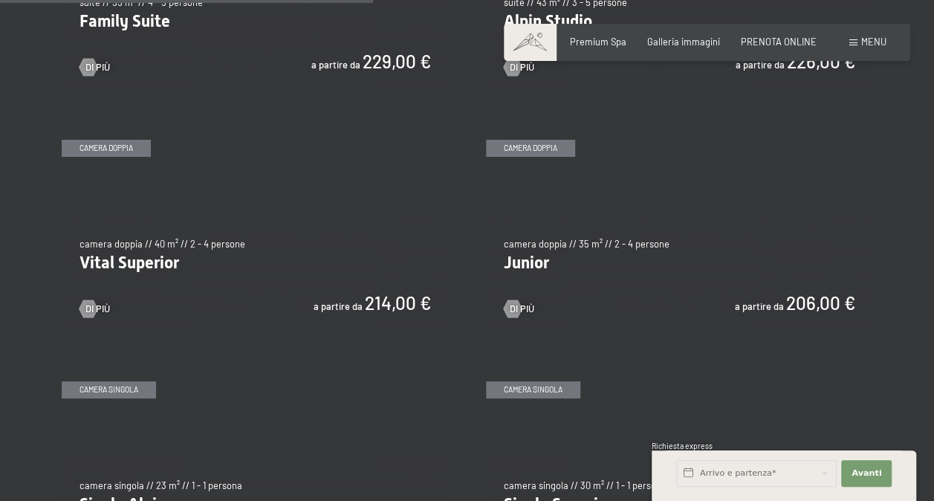
scroll to position [1634, 0]
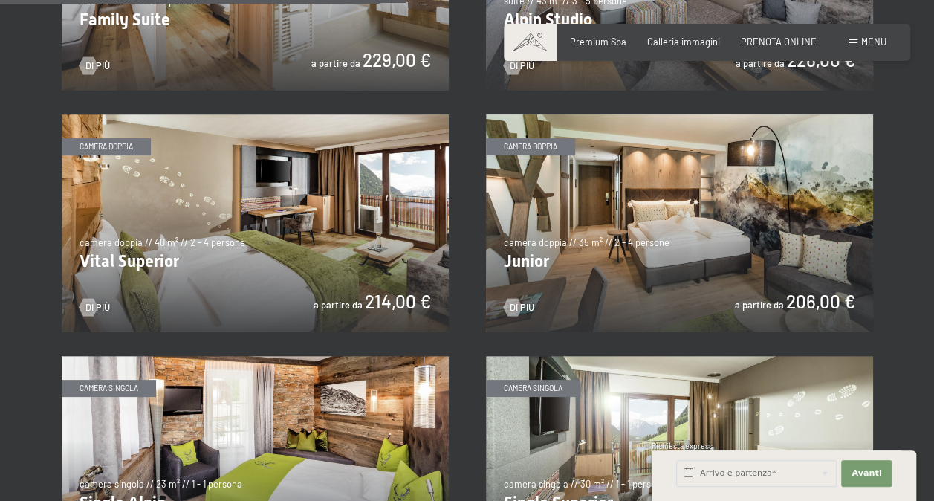
click at [314, 220] on img at bounding box center [255, 223] width 387 height 218
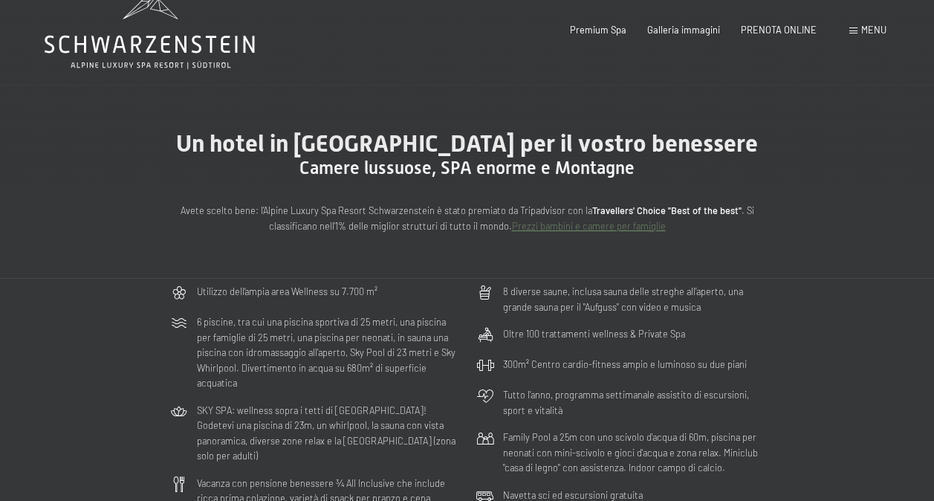
scroll to position [0, 0]
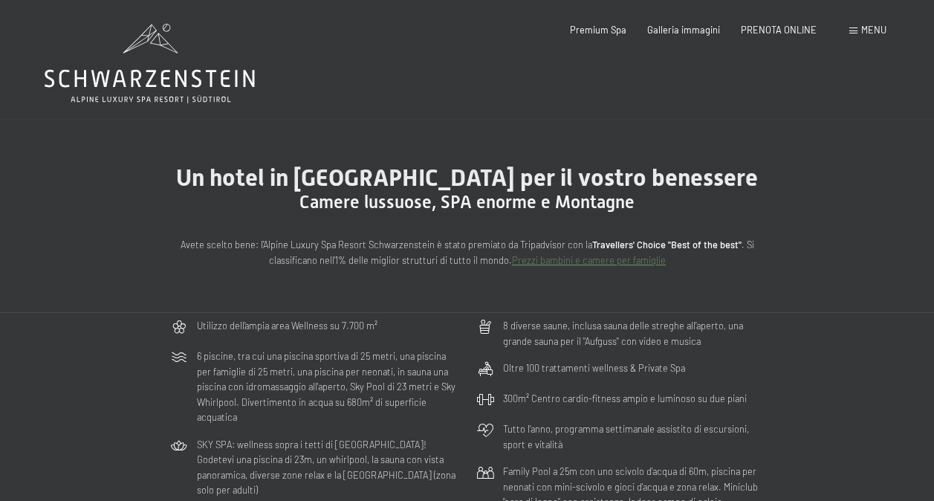
drag, startPoint x: 628, startPoint y: 103, endPoint x: 608, endPoint y: 100, distance: 21.0
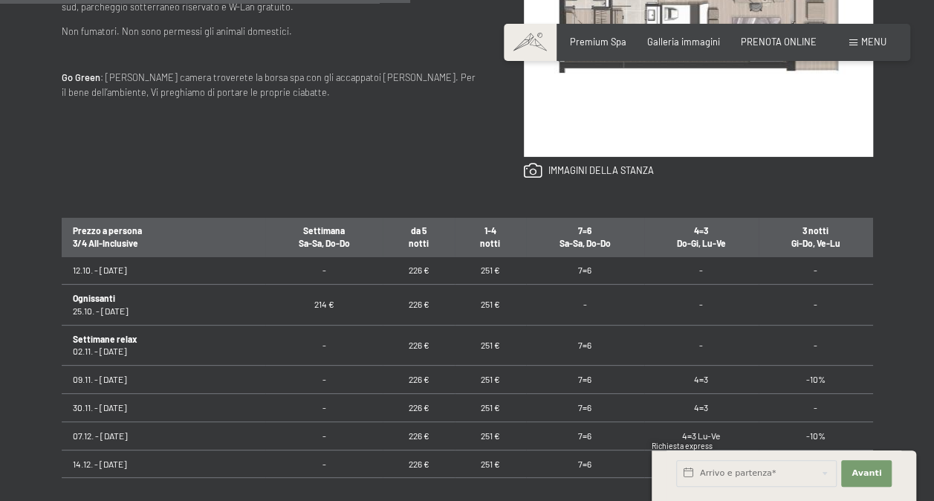
scroll to position [74, 0]
